Goal: Task Accomplishment & Management: Manage account settings

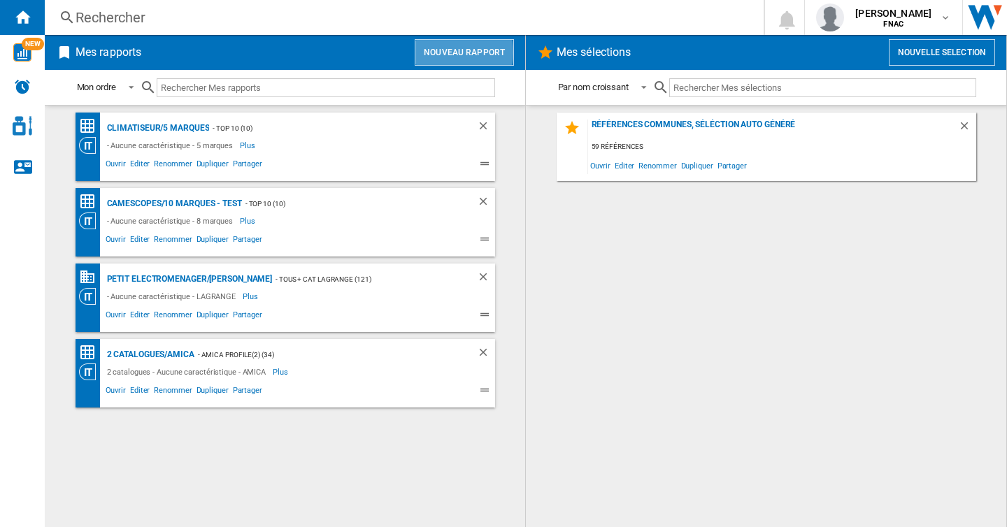
click at [461, 52] on button "Nouveau rapport" at bounding box center [464, 52] width 99 height 27
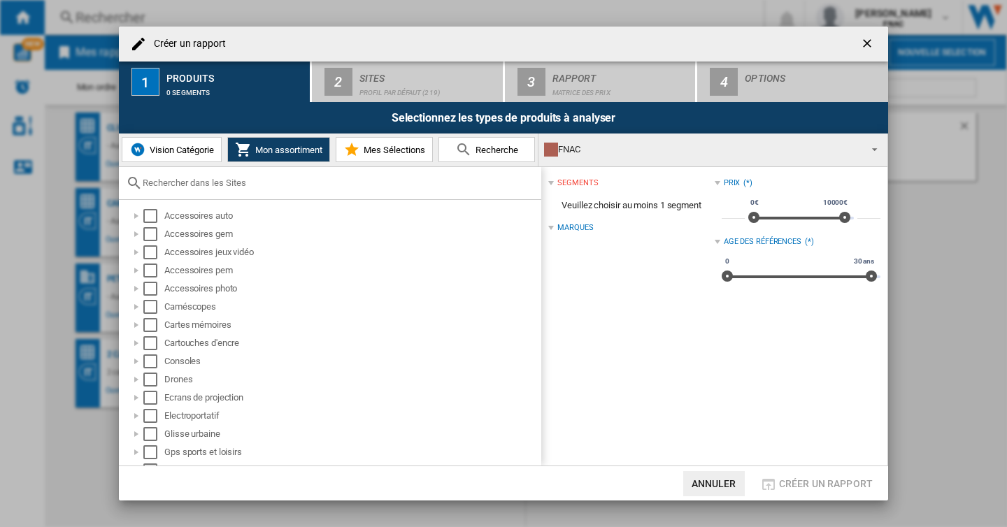
click at [217, 187] on input "text" at bounding box center [339, 183] width 392 height 10
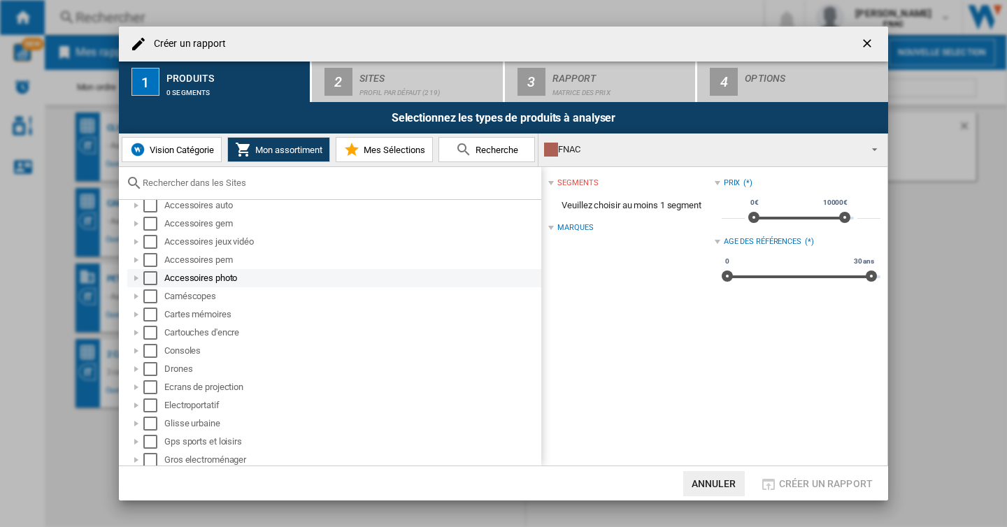
scroll to position [16, 0]
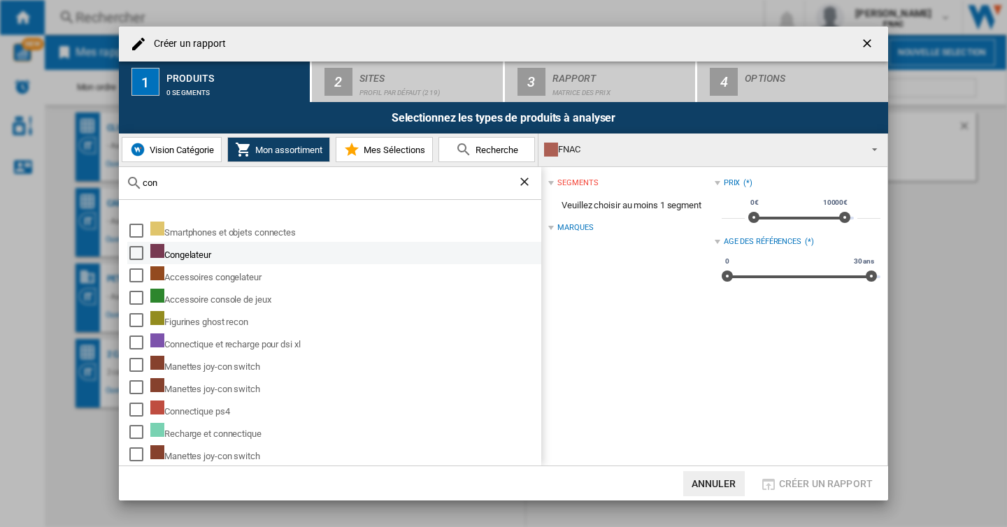
type input "con"
click at [138, 252] on div "Select" at bounding box center [136, 253] width 14 height 14
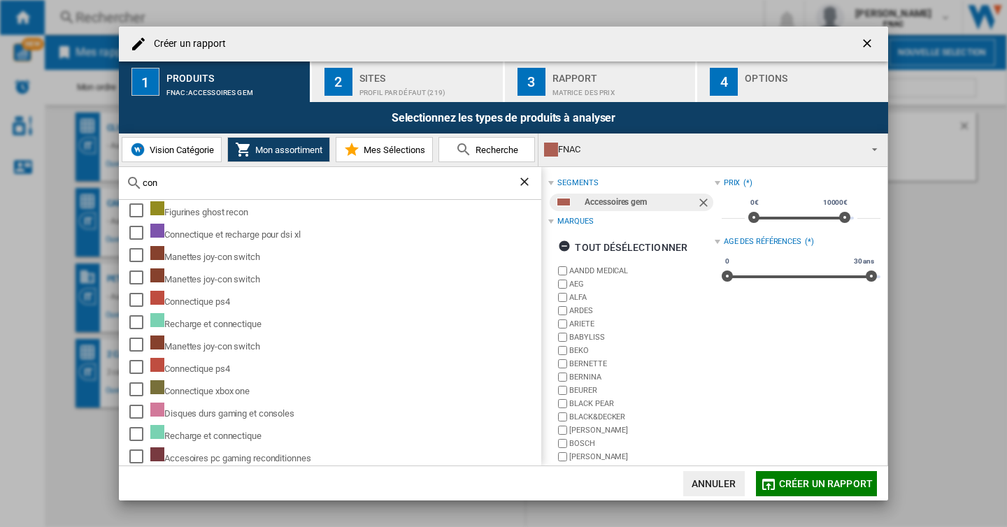
scroll to position [0, 0]
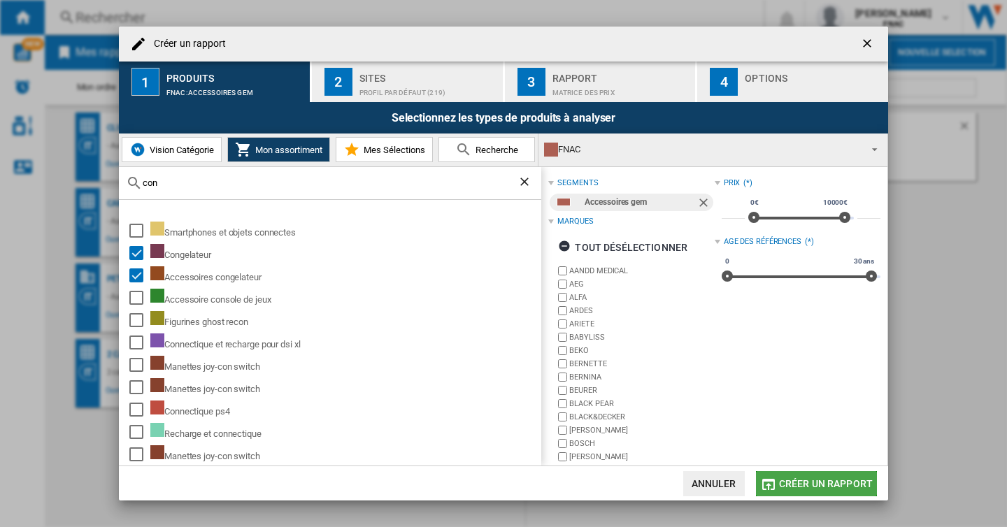
click at [792, 476] on button "Créer un rapport" at bounding box center [816, 483] width 121 height 25
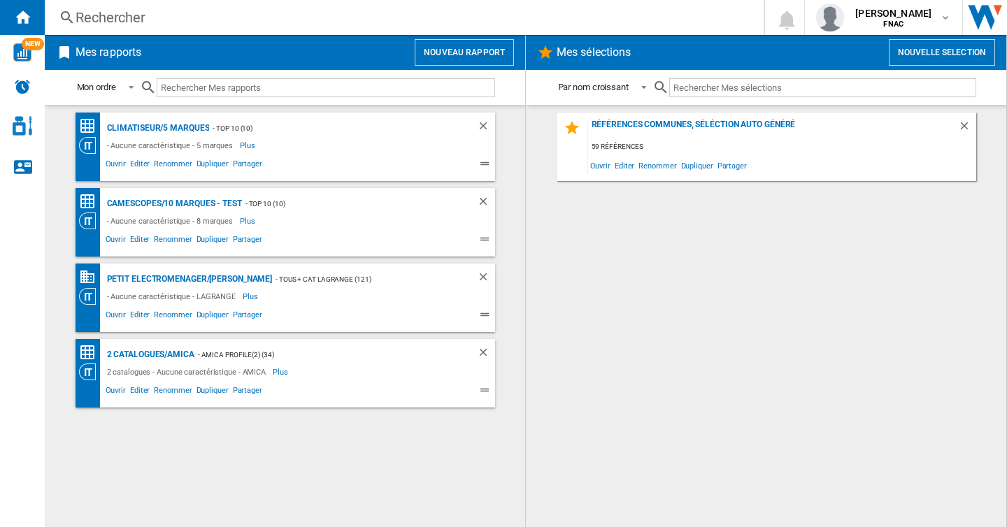
click at [792, 476] on div "Références communes, séléction auto généré 59 références Ouvrir Editer Renommer…" at bounding box center [766, 317] width 452 height 408
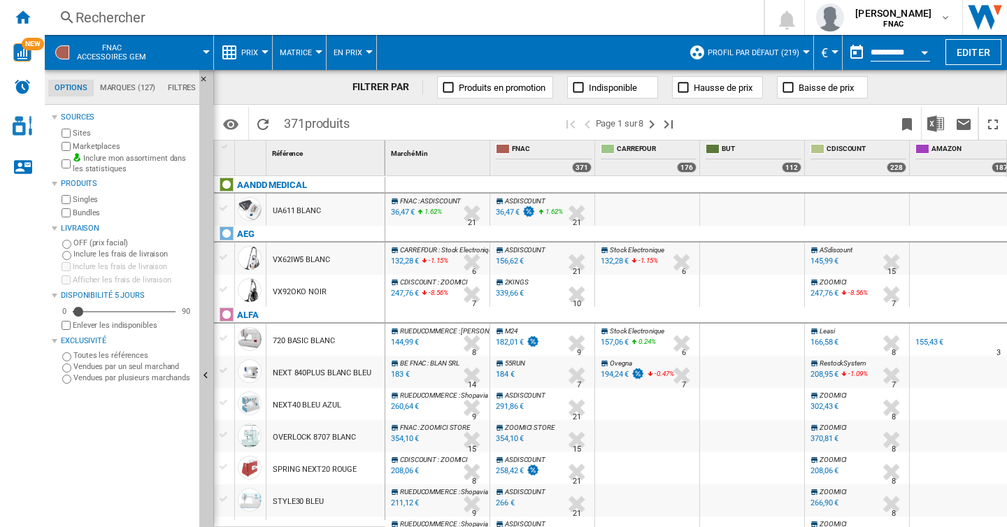
click at [798, 50] on button "Profil par défaut (219)" at bounding box center [757, 52] width 99 height 35
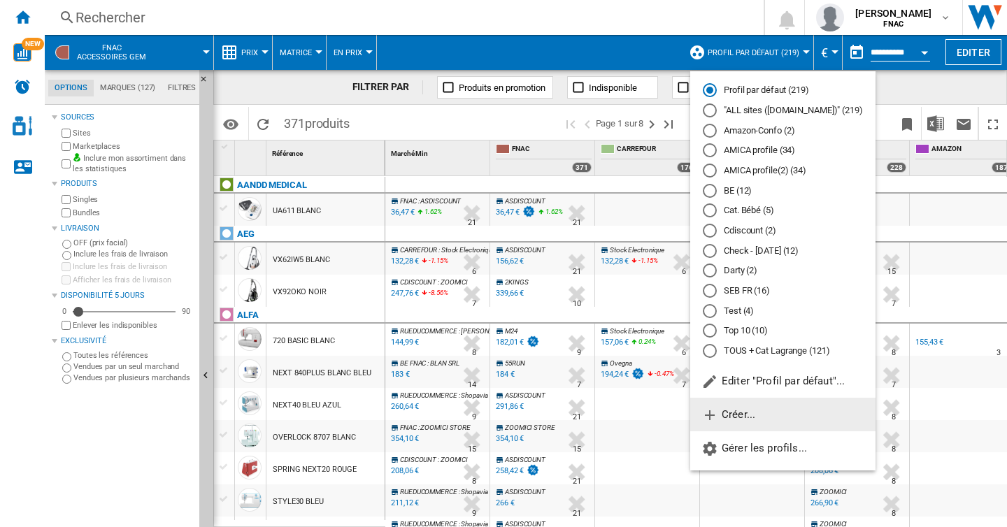
click at [759, 421] on button "Créer..." at bounding box center [782, 415] width 185 height 34
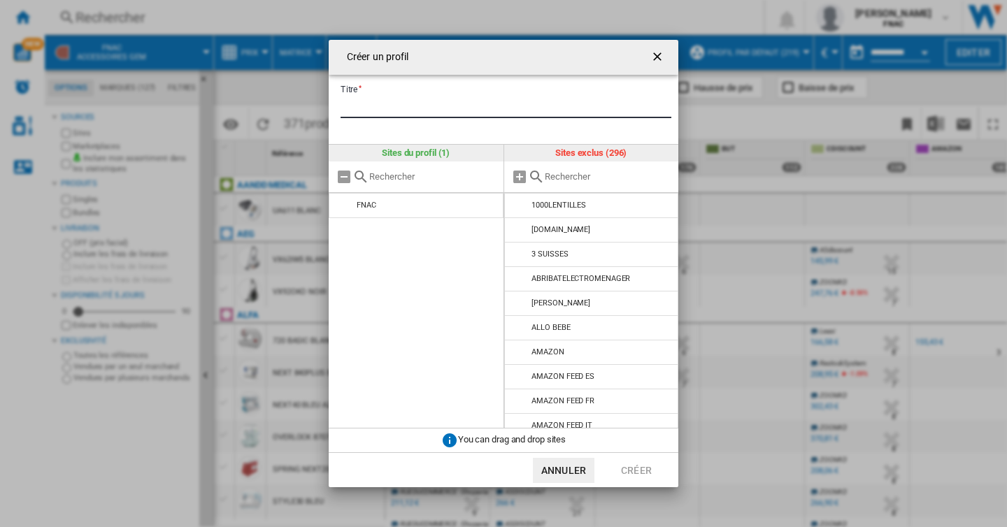
click at [538, 108] on input "Titre" at bounding box center [505, 107] width 331 height 21
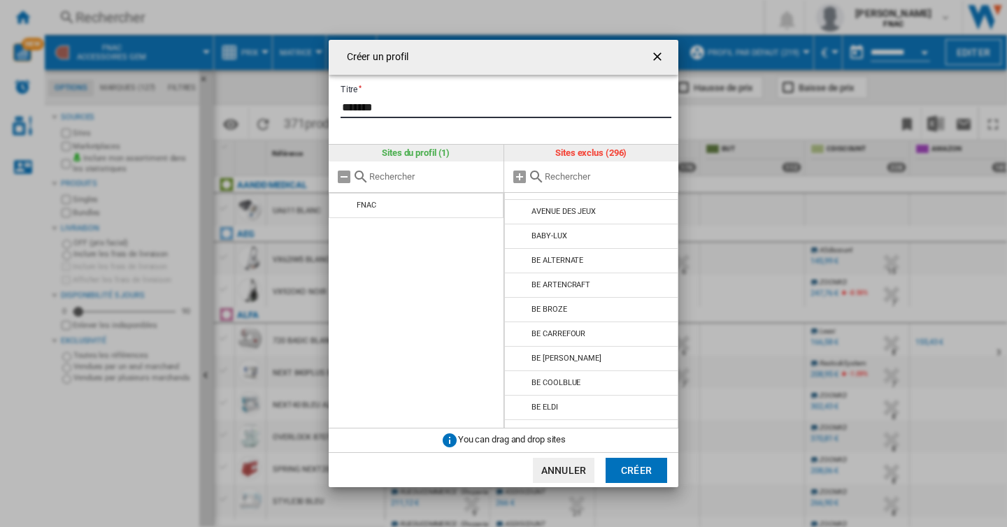
scroll to position [456, 0]
type input "******"
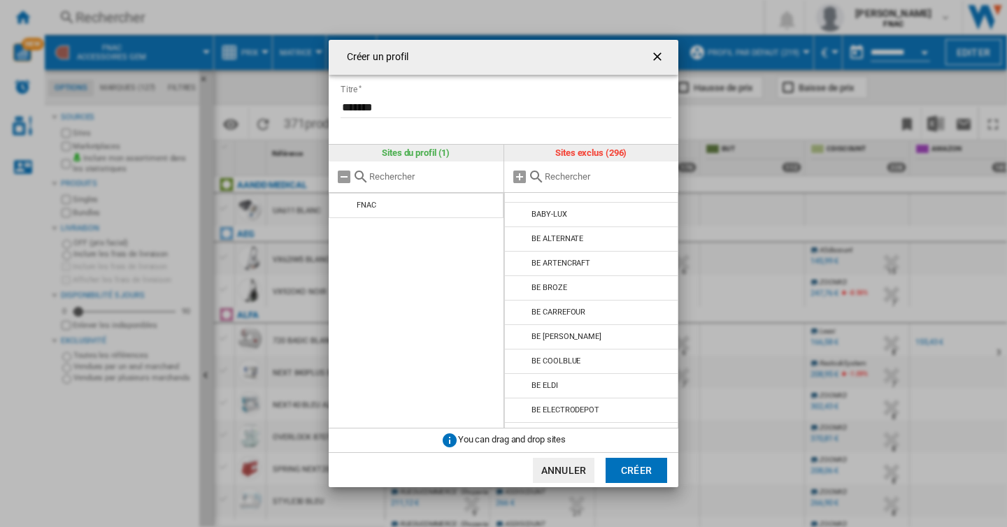
click at [592, 174] on input "text" at bounding box center [608, 176] width 127 height 10
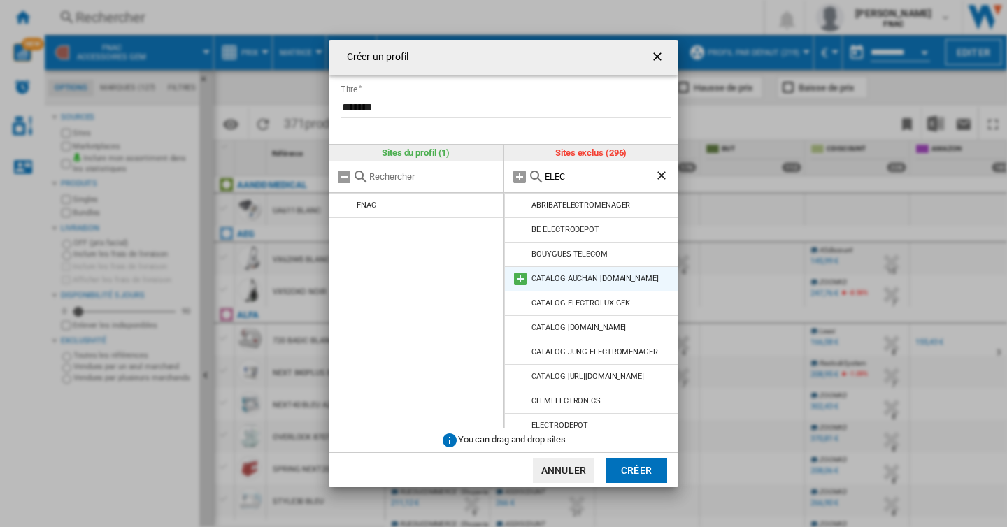
scroll to position [34, 0]
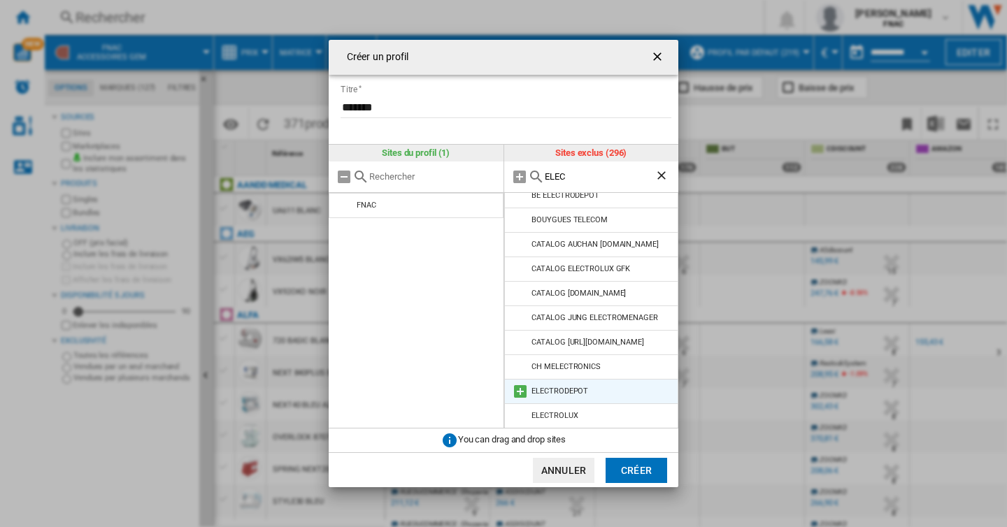
type input "ELEC"
click at [523, 390] on md-icon at bounding box center [520, 391] width 17 height 17
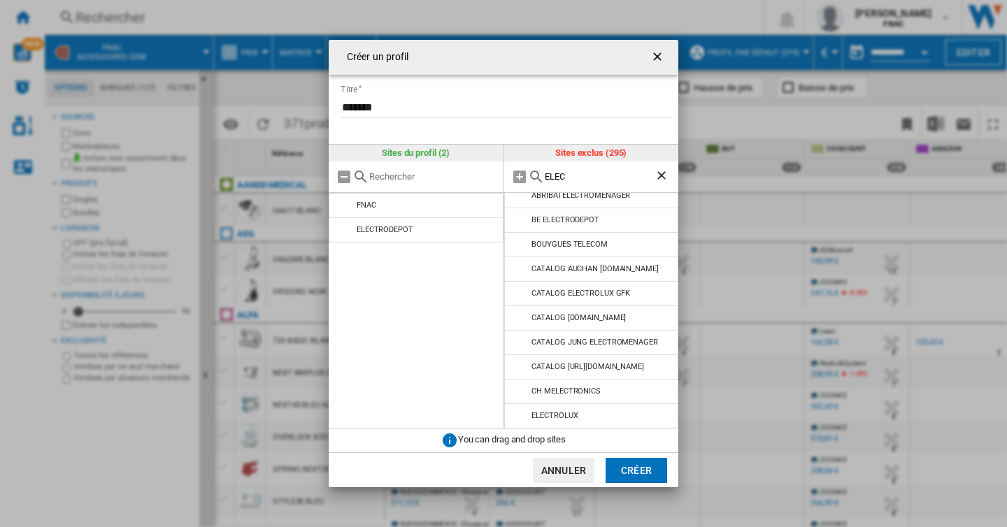
scroll to position [10, 0]
click at [512, 108] on input "******" at bounding box center [505, 107] width 331 height 21
drag, startPoint x: 512, startPoint y: 108, endPoint x: 484, endPoint y: 115, distance: 28.7
click at [484, 115] on input "******" at bounding box center [505, 107] width 331 height 21
click at [485, 115] on input "******" at bounding box center [505, 107] width 331 height 21
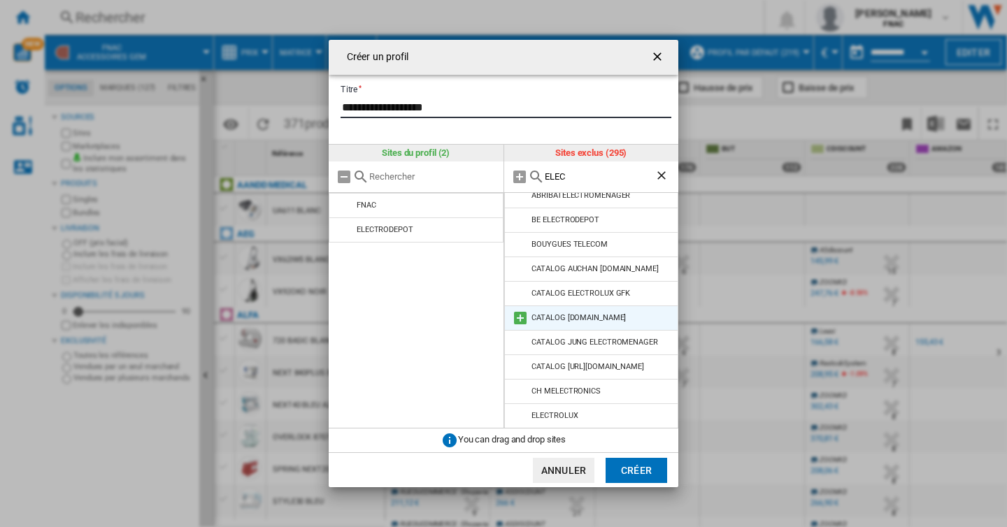
scroll to position [0, 0]
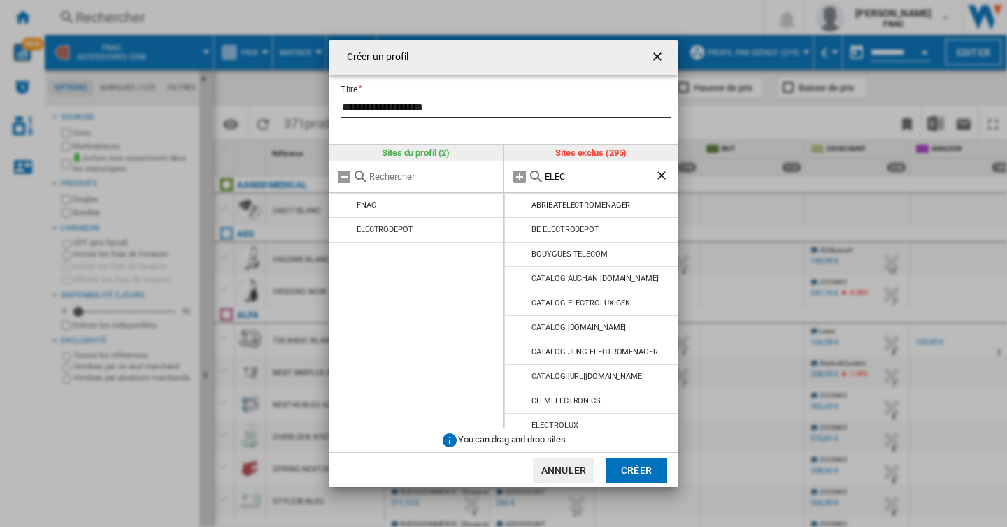
type input "**********"
click at [660, 175] on ng-md-icon "Effacer la recherche" at bounding box center [662, 176] width 17 height 17
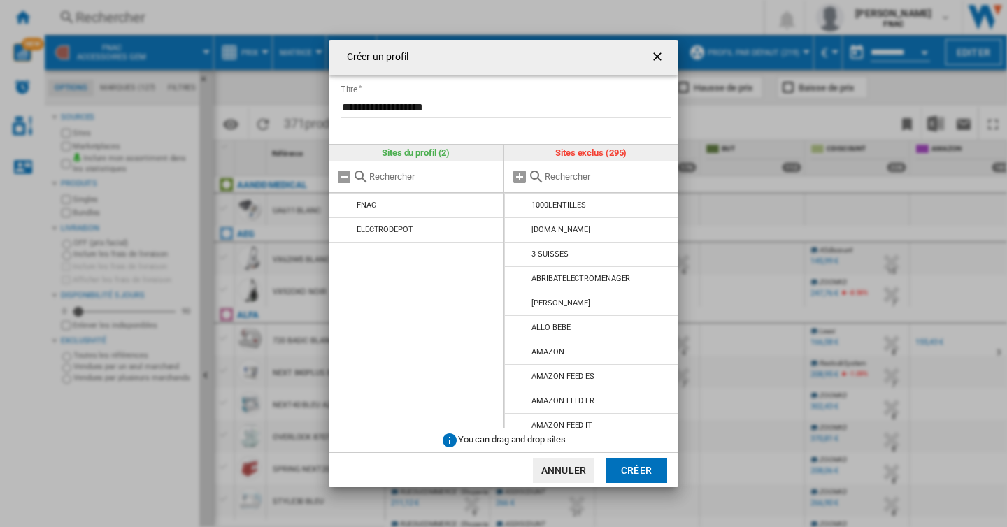
click at [601, 173] on input "text" at bounding box center [608, 176] width 127 height 10
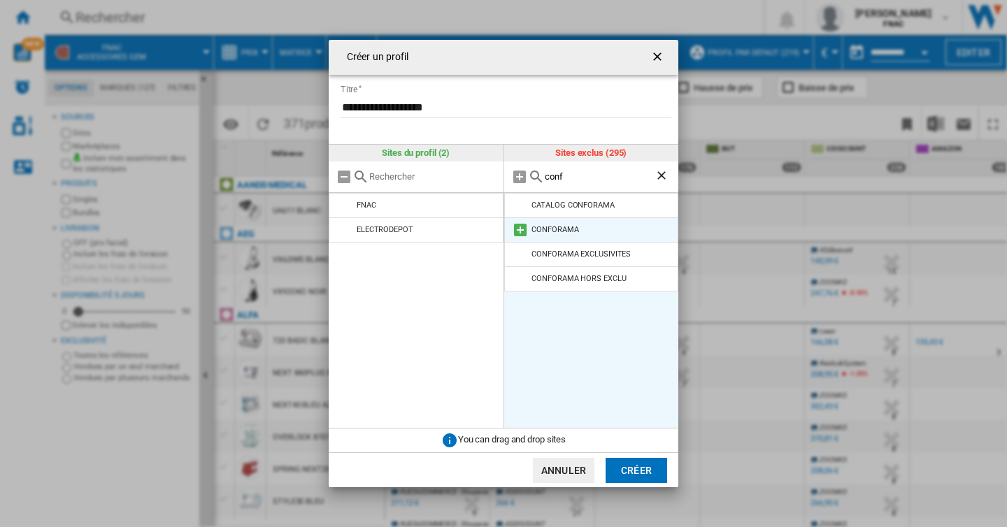
click at [523, 230] on md-icon at bounding box center [520, 230] width 17 height 17
click at [551, 180] on input "conf" at bounding box center [600, 176] width 110 height 10
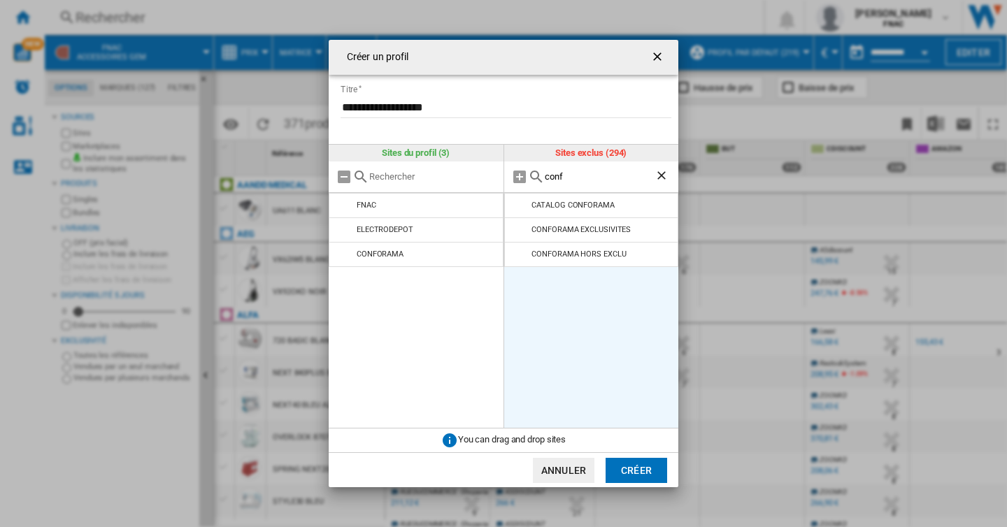
click at [551, 180] on input "conf" at bounding box center [600, 176] width 110 height 10
type input "dart"
click at [524, 208] on md-icon at bounding box center [520, 205] width 17 height 17
click at [644, 476] on button "Créer" at bounding box center [636, 470] width 62 height 25
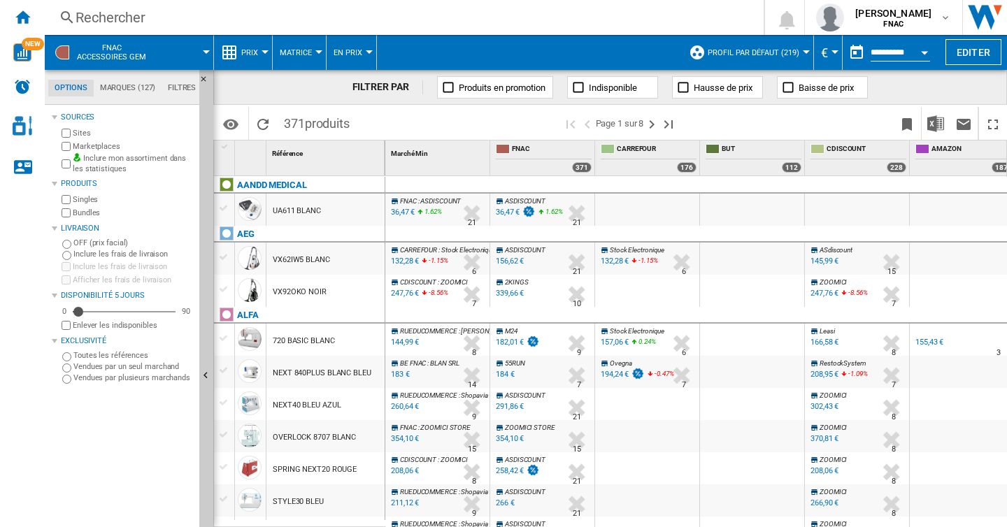
click at [803, 54] on button "Profil par défaut (219)" at bounding box center [757, 52] width 99 height 35
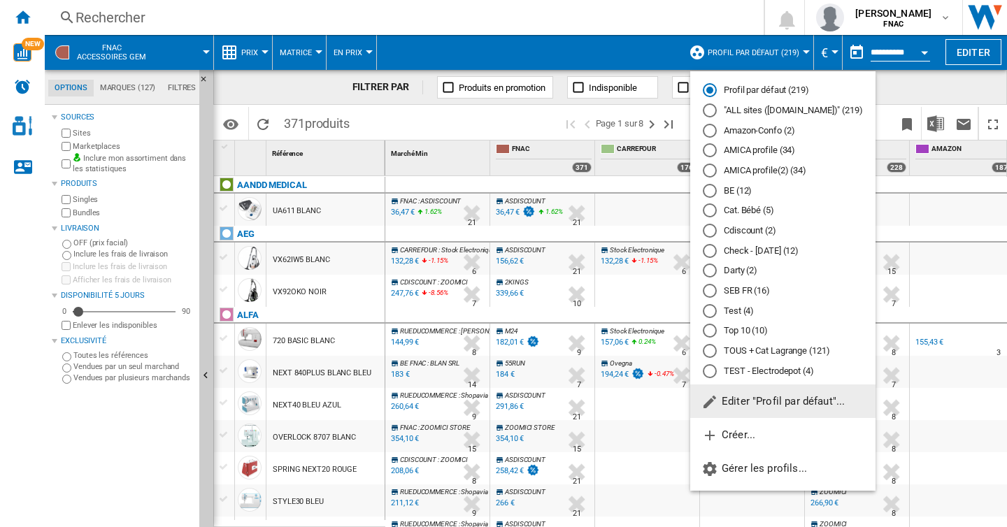
click at [789, 375] on md-radio-button "TEST - Electrodepot (4)" at bounding box center [783, 370] width 160 height 13
